Goal: Information Seeking & Learning: Check status

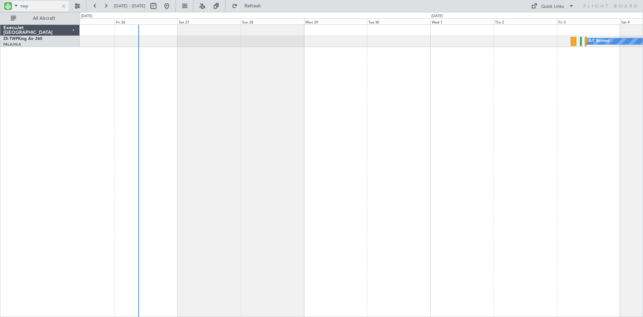
click at [64, 7] on div at bounding box center [63, 5] width 7 height 7
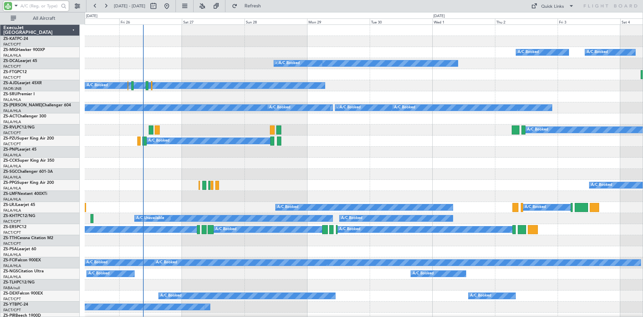
click at [35, 6] on input "text" at bounding box center [39, 6] width 39 height 10
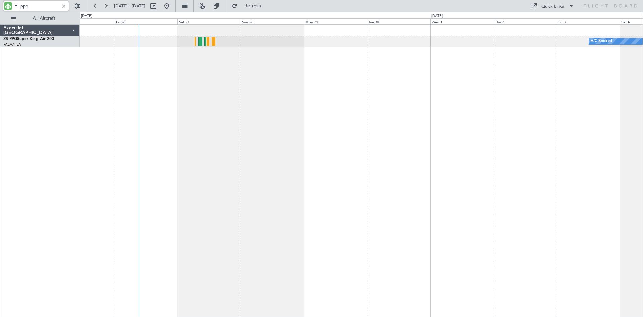
type input "ppg"
click at [64, 6] on div at bounding box center [63, 5] width 7 height 7
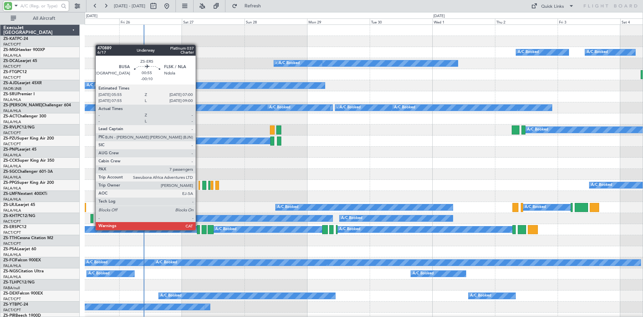
click at [199, 229] on div at bounding box center [198, 229] width 3 height 9
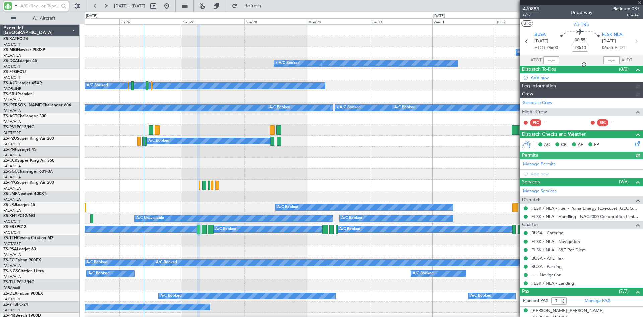
click at [532, 7] on span "470889" at bounding box center [531, 8] width 16 height 7
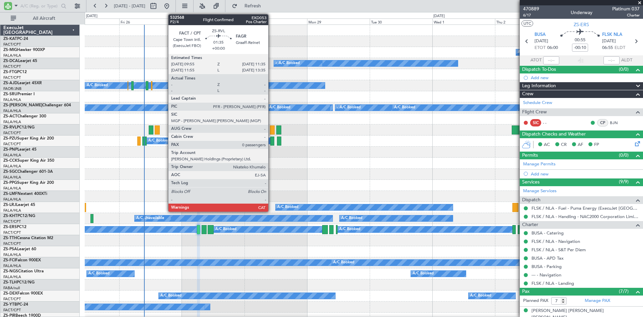
click at [271, 128] on div at bounding box center [272, 129] width 4 height 9
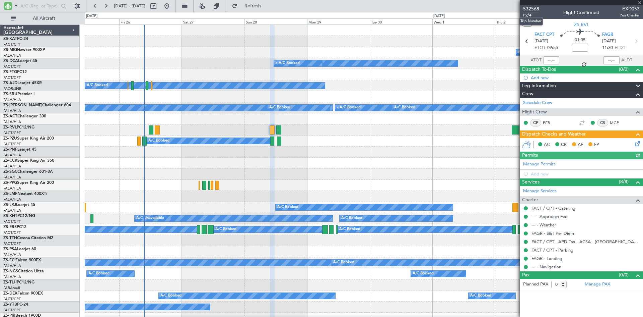
click at [535, 9] on span "532568" at bounding box center [531, 8] width 16 height 7
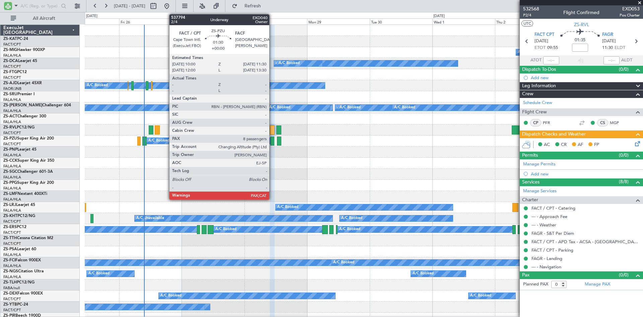
click at [272, 139] on div at bounding box center [272, 140] width 4 height 9
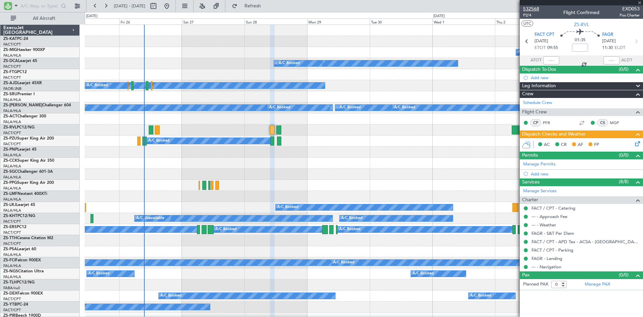
type input "8"
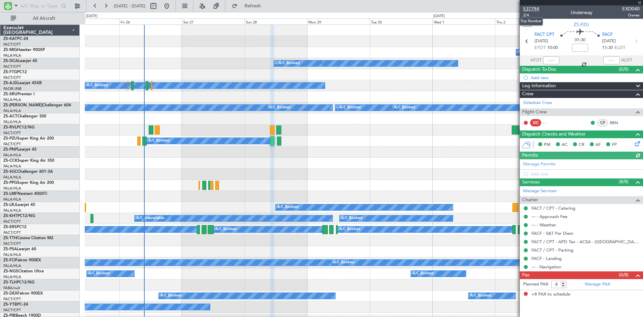
click at [531, 9] on span "537794" at bounding box center [531, 8] width 16 height 7
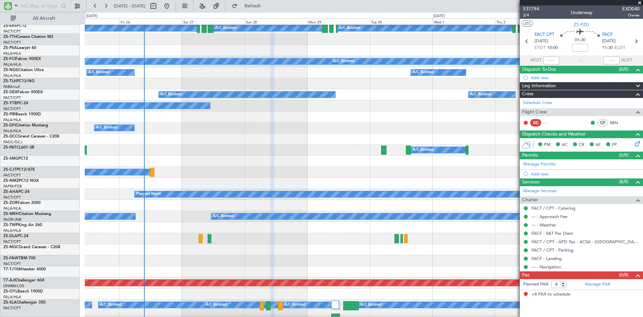
scroll to position [302, 0]
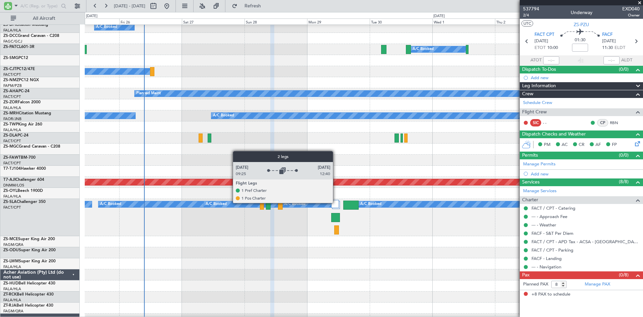
click at [336, 202] on div at bounding box center [335, 204] width 8 height 8
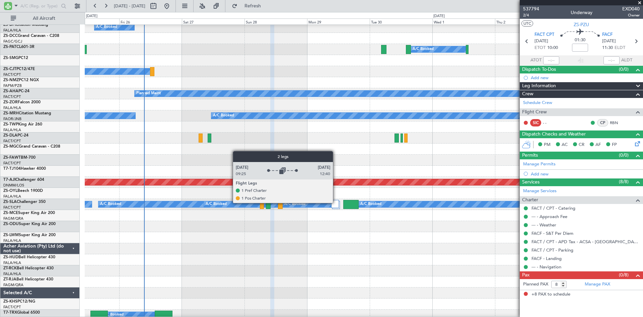
click at [336, 202] on div at bounding box center [335, 204] width 8 height 8
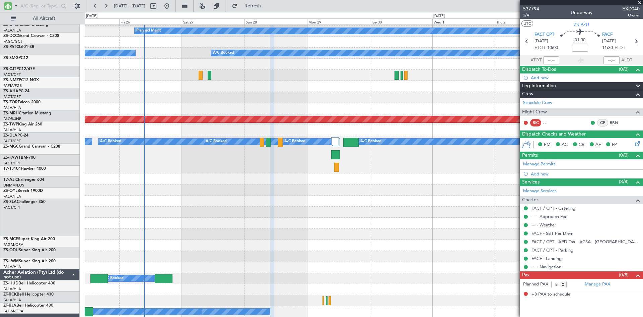
scroll to position [364, 0]
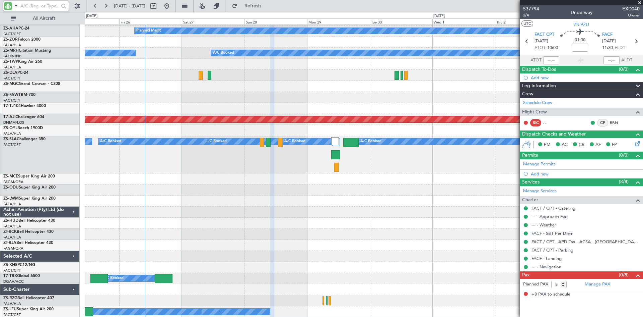
click at [35, 4] on input "text" at bounding box center [39, 6] width 39 height 10
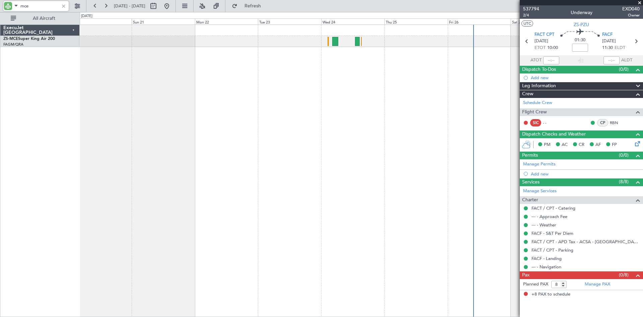
click at [482, 64] on div at bounding box center [362, 170] width 564 height 292
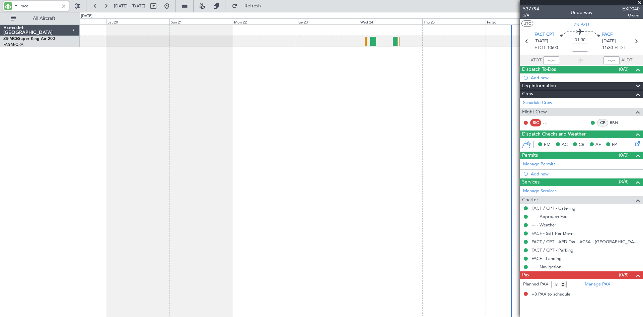
click at [419, 79] on div at bounding box center [362, 170] width 564 height 292
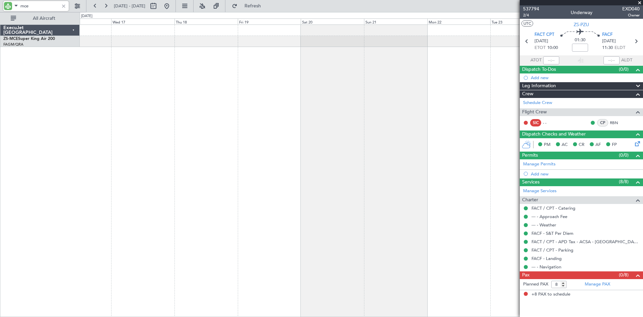
click at [374, 76] on div at bounding box center [362, 170] width 564 height 292
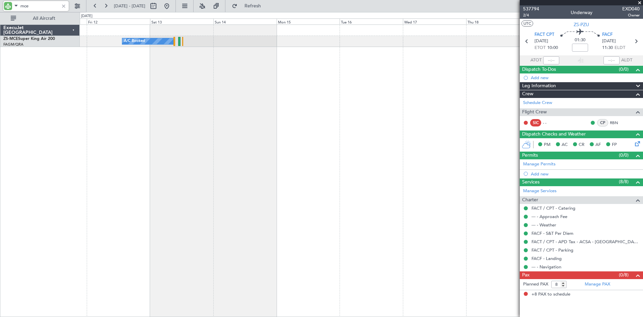
click at [295, 69] on div "A/C Booked" at bounding box center [362, 170] width 564 height 292
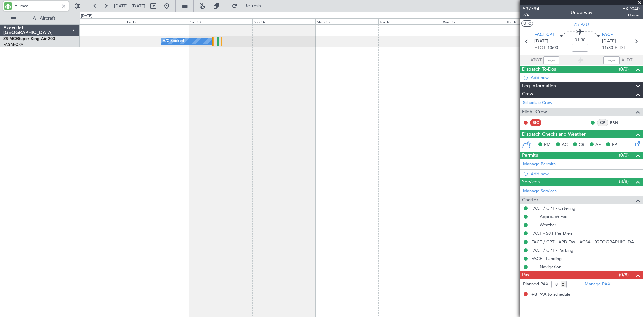
click at [244, 67] on div "A/C Booked" at bounding box center [362, 170] width 564 height 292
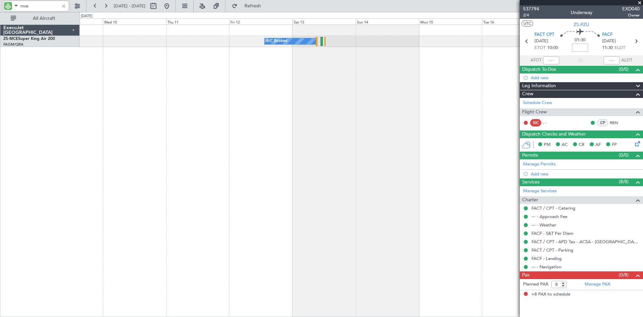
click at [202, 72] on div "A/C Booked" at bounding box center [362, 170] width 564 height 292
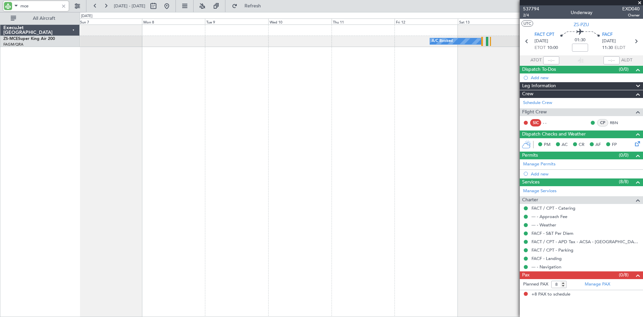
click at [252, 75] on div "A/C Booked" at bounding box center [362, 170] width 564 height 292
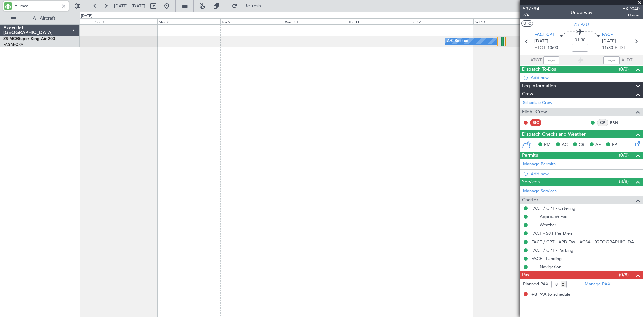
click at [262, 76] on div "A/C Booked" at bounding box center [362, 170] width 564 height 292
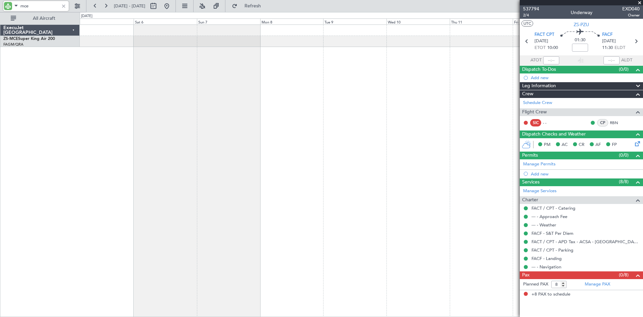
click at [298, 84] on div "A/C Booked" at bounding box center [362, 170] width 564 height 292
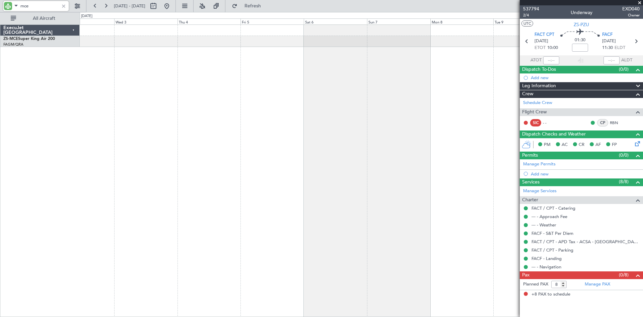
click at [258, 87] on div "A/C Booked" at bounding box center [362, 170] width 564 height 292
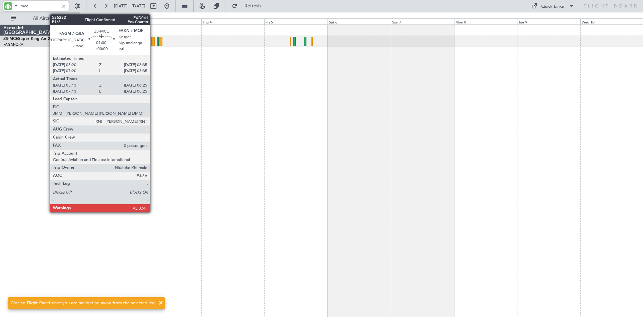
click at [153, 39] on div at bounding box center [152, 41] width 3 height 9
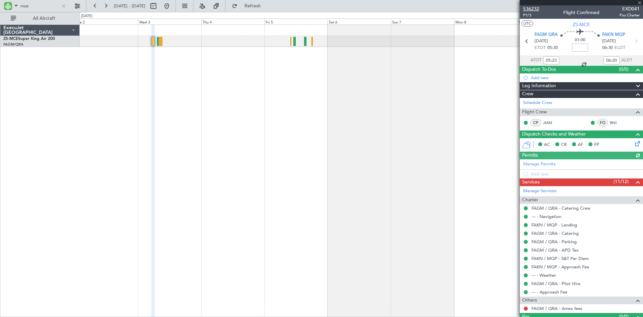
click at [530, 8] on span "536232" at bounding box center [531, 8] width 16 height 7
click at [38, 4] on input "mce" at bounding box center [39, 6] width 39 height 10
type input "m"
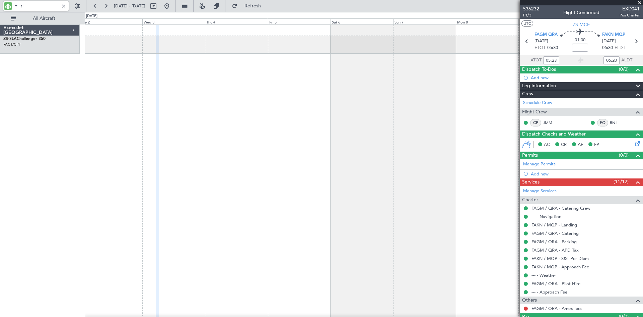
type input "sla"
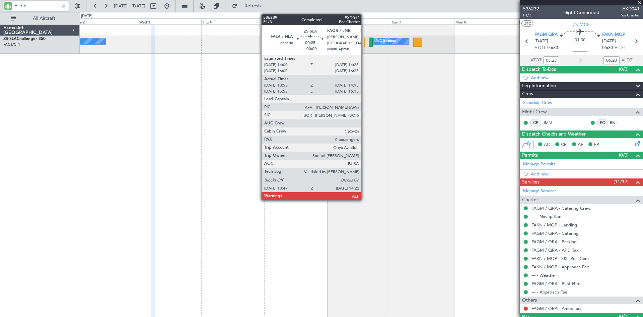
click at [365, 43] on div at bounding box center [365, 42] width 2 height 9
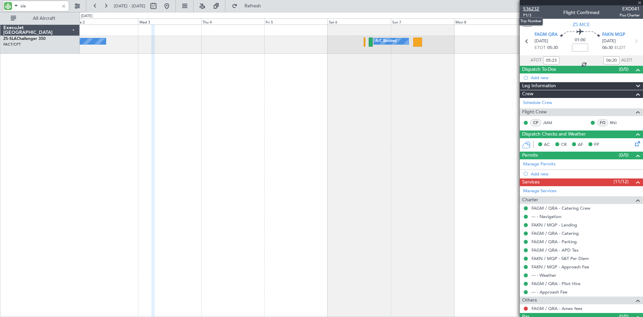
type input "13:55"
type input "14:13"
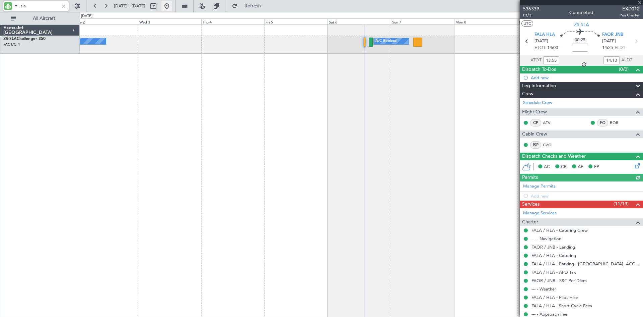
type input "sla"
click at [172, 8] on button at bounding box center [166, 6] width 11 height 11
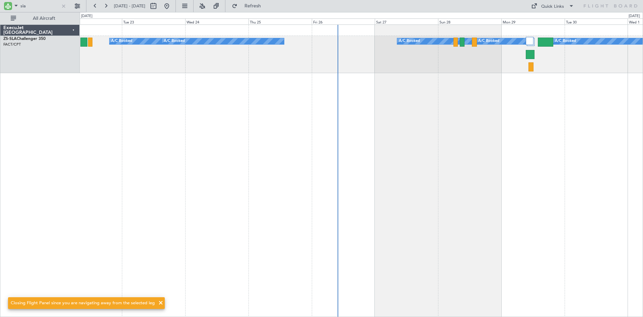
click at [392, 105] on div "A/C Booked A/C Booked A/C Booked A/C Booked A/C Booked A/C Booked A/C Booked A/…" at bounding box center [362, 170] width 564 height 292
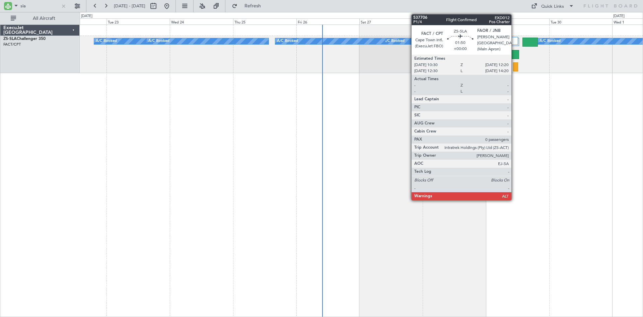
click at [515, 67] on div at bounding box center [515, 66] width 5 height 9
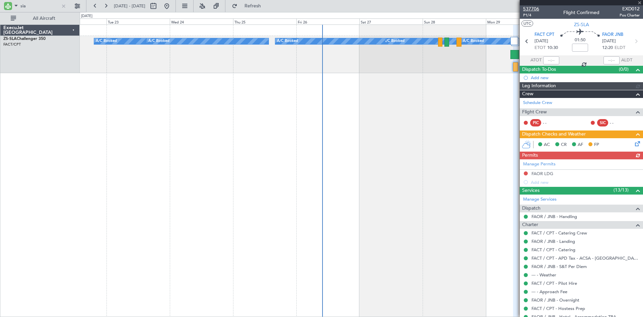
click at [529, 7] on span "537706" at bounding box center [531, 8] width 16 height 7
click at [65, 6] on div at bounding box center [63, 5] width 7 height 7
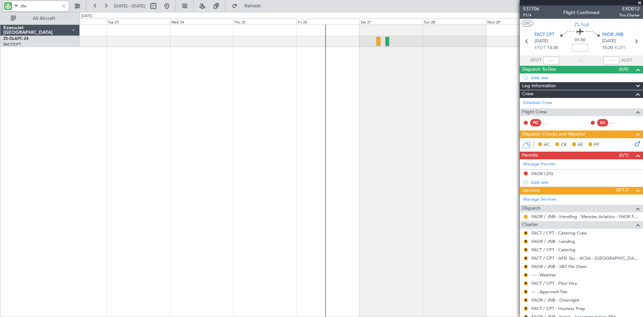
click at [41, 6] on input "dla" at bounding box center [39, 6] width 39 height 10
type input "d"
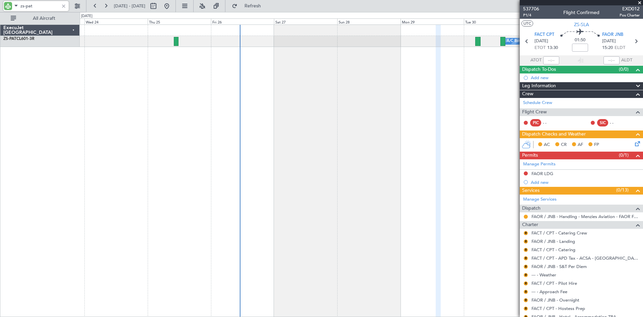
click at [388, 89] on div "A/C Booked" at bounding box center [362, 170] width 564 height 292
drag, startPoint x: 42, startPoint y: 7, endPoint x: 2, endPoint y: 9, distance: 39.9
click at [2, 9] on div "zs-pat" at bounding box center [43, 6] width 86 height 12
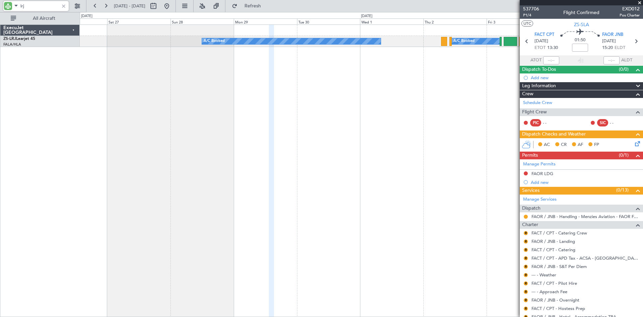
click at [161, 121] on div "A/C Booked A/C Booked" at bounding box center [362, 170] width 564 height 292
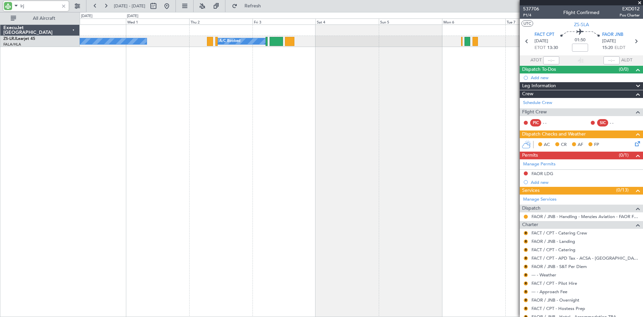
click at [215, 115] on div "A/C Booked A/C Booked" at bounding box center [362, 170] width 564 height 292
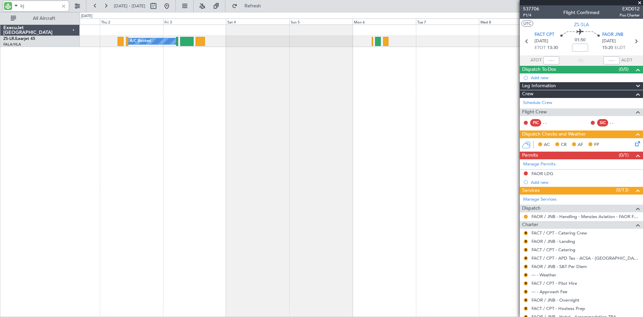
click at [310, 119] on div "A/C Booked A/C Booked" at bounding box center [362, 170] width 564 height 292
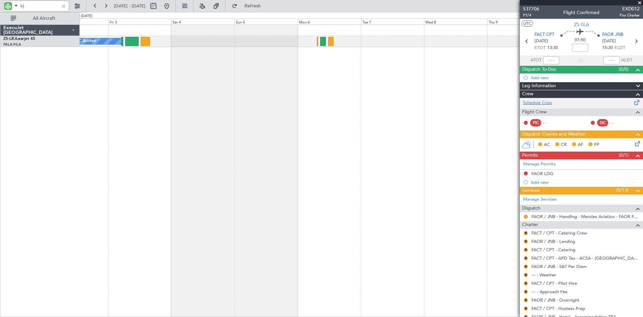
type input "lrj"
